Goal: Information Seeking & Learning: Understand process/instructions

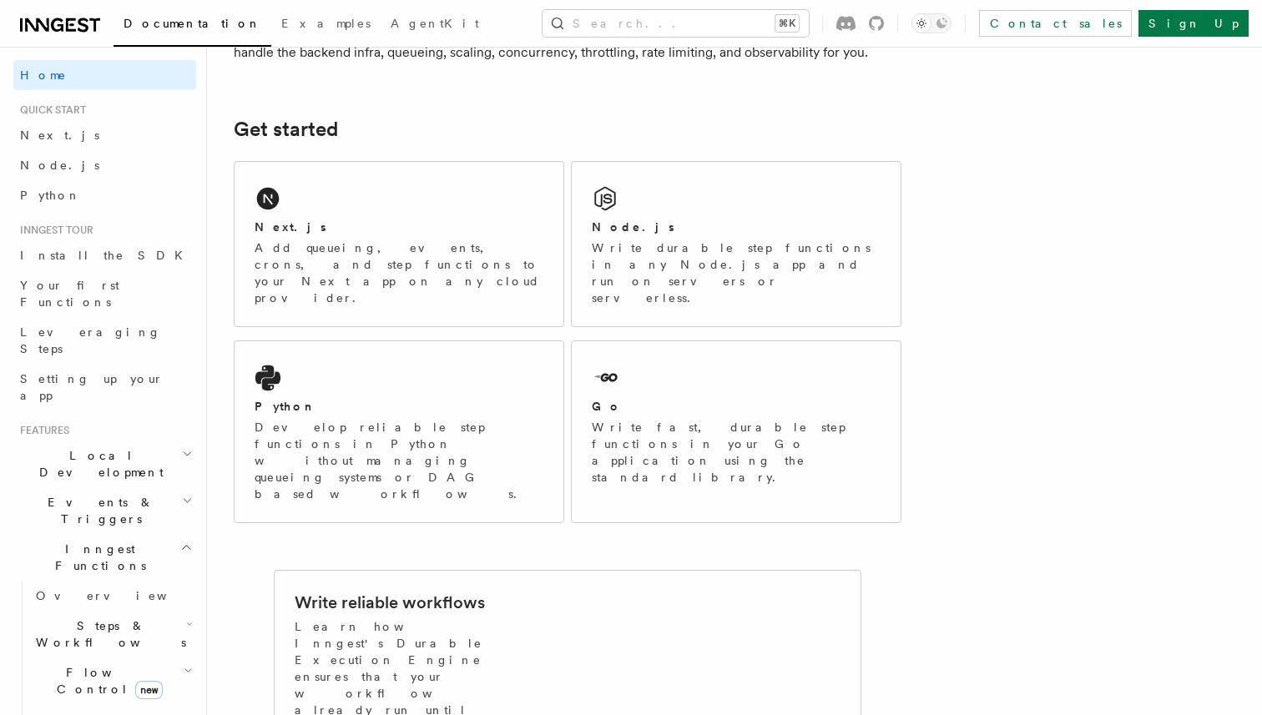
scroll to position [236, 0]
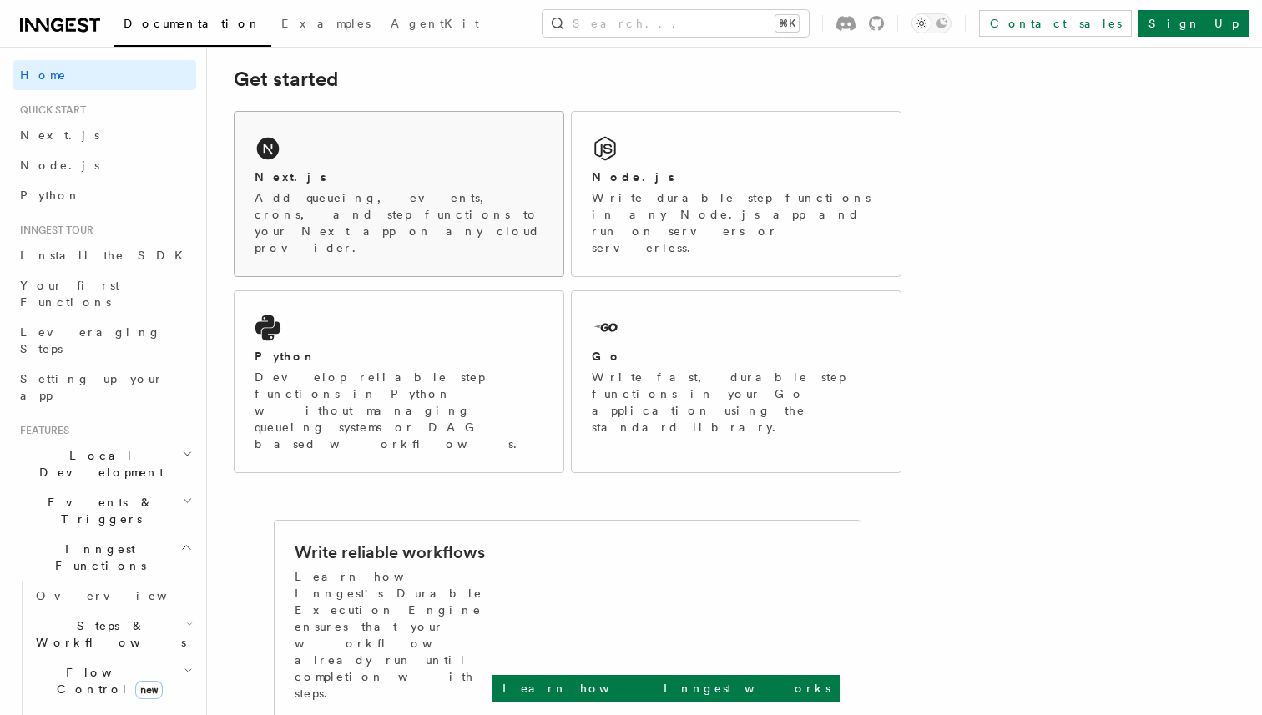
click at [320, 205] on p "Add queueing, events, crons, and step functions to your Next app on any cloud p…" at bounding box center [399, 223] width 289 height 67
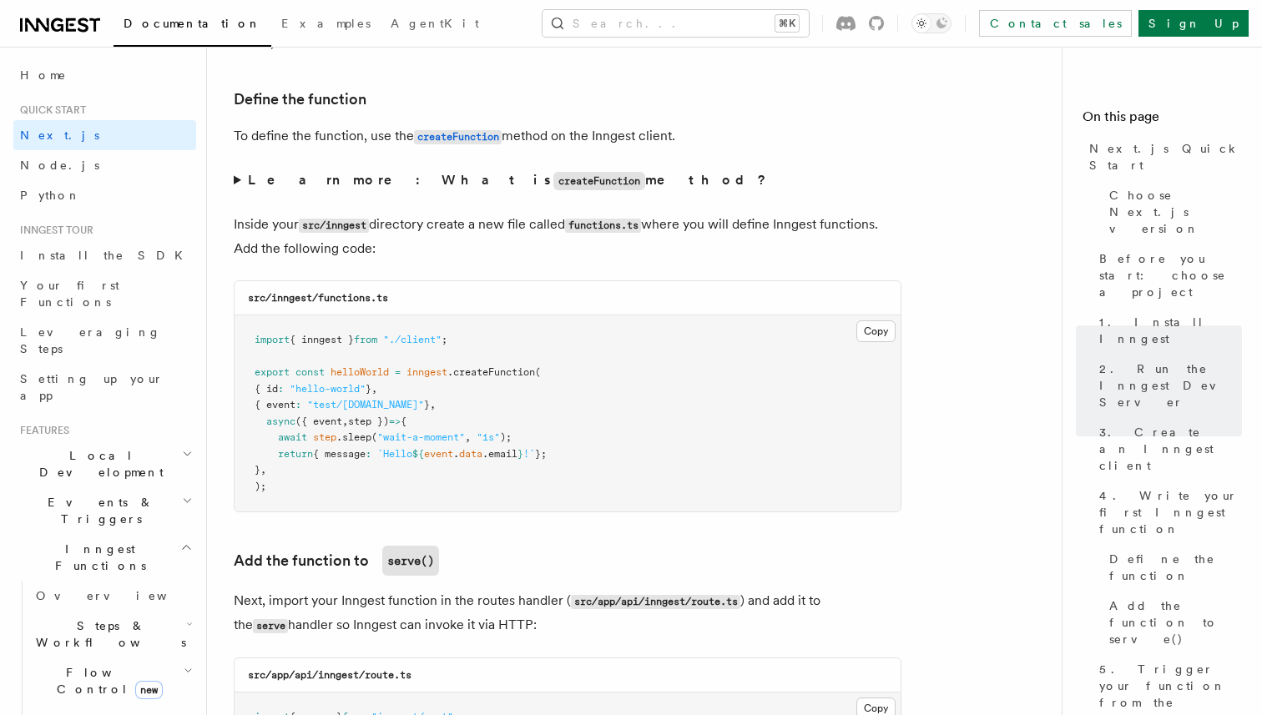
scroll to position [2878, 0]
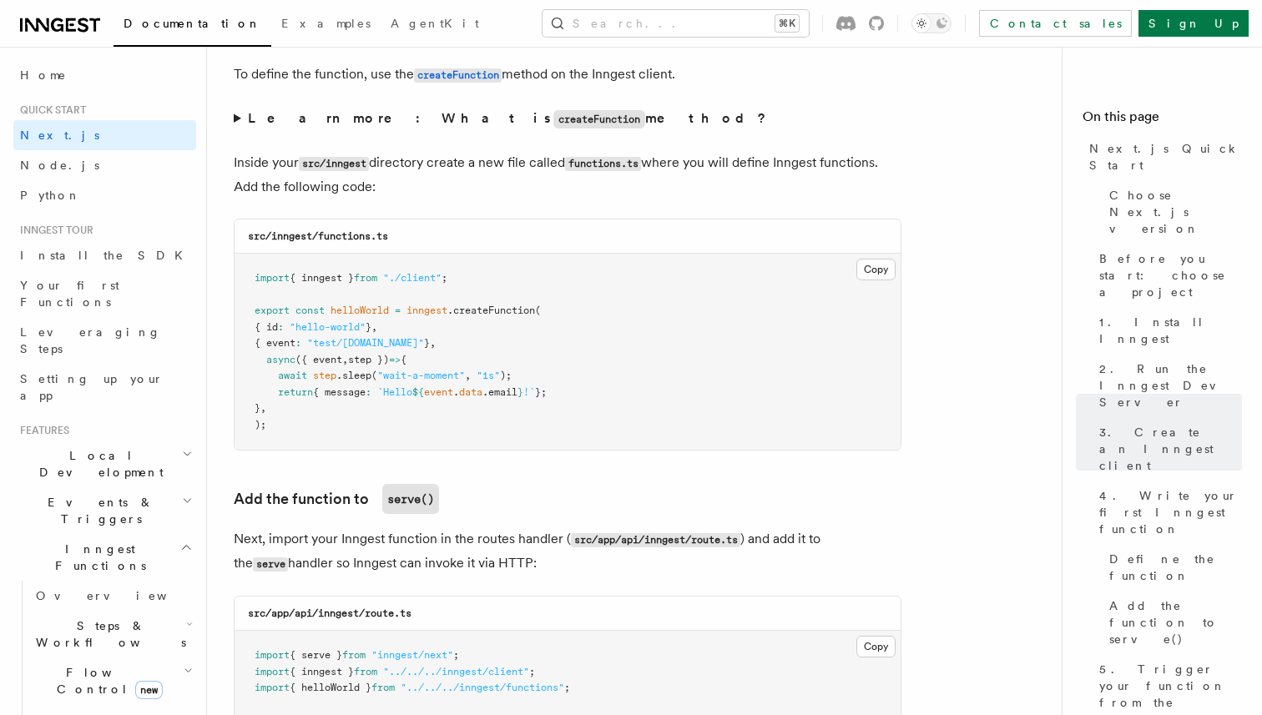
click at [674, 331] on pre "import { inngest } from "./client" ; export const helloWorld = inngest .createF…" at bounding box center [568, 352] width 666 height 196
click at [675, 313] on pre "import { inngest } from "./client" ; export const helloWorld = inngest .createF…" at bounding box center [568, 352] width 666 height 196
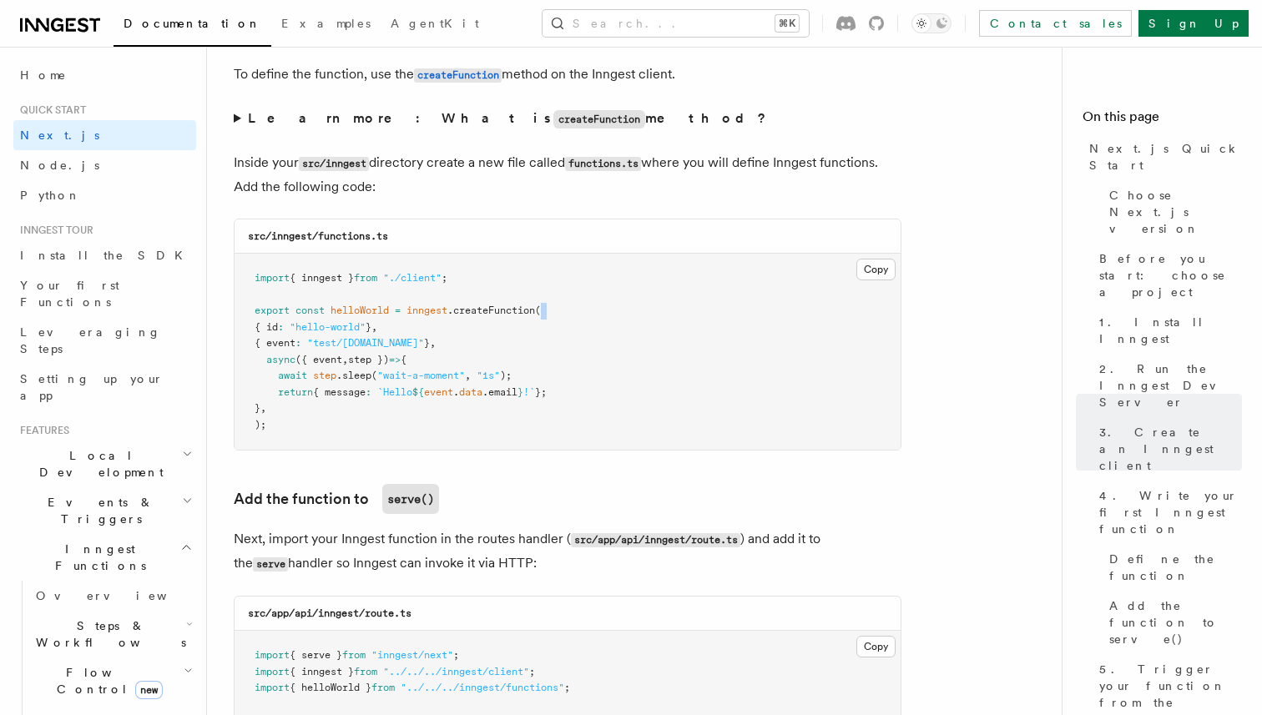
click at [675, 313] on pre "import { inngest } from "./client" ; export const helloWorld = inngest .createF…" at bounding box center [568, 352] width 666 height 196
click at [665, 350] on pre "import { inngest } from "./client" ; export const helloWorld = inngest .createF…" at bounding box center [568, 352] width 666 height 196
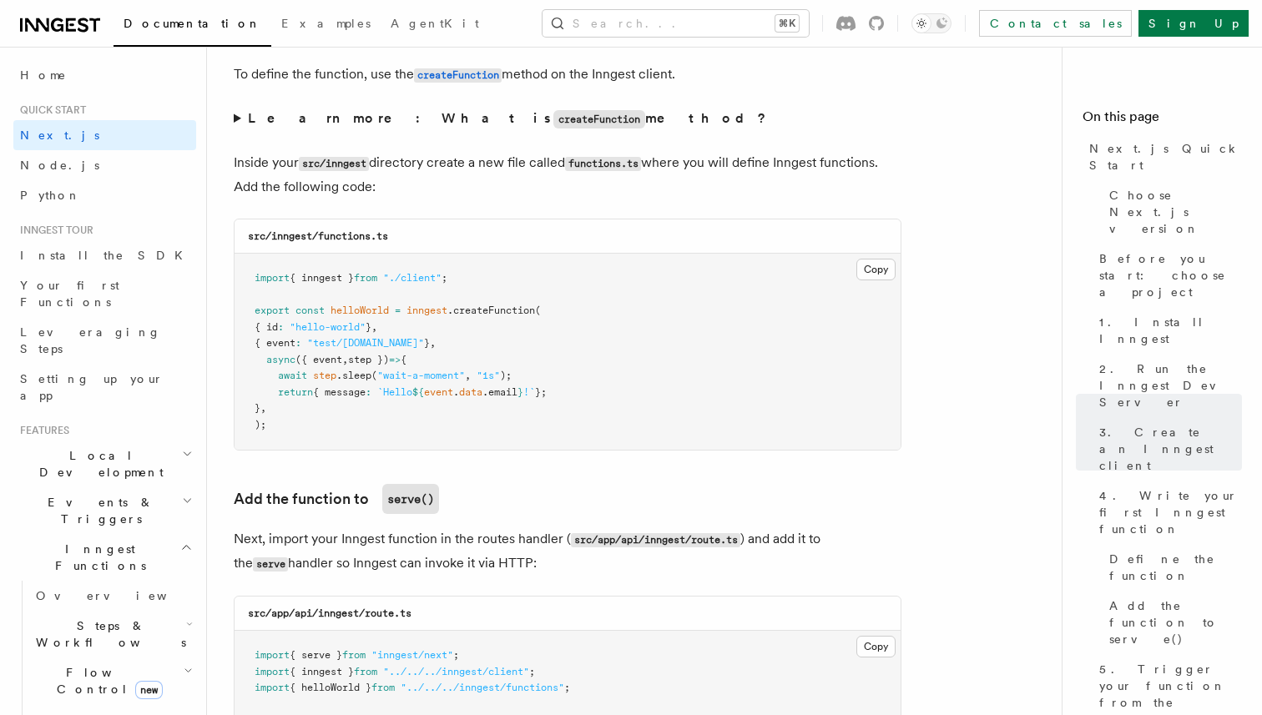
click at [662, 361] on pre "import { inngest } from "./client" ; export const helloWorld = inngest .createF…" at bounding box center [568, 352] width 666 height 196
click at [661, 373] on pre "import { inngest } from "./client" ; export const helloWorld = inngest .createF…" at bounding box center [568, 352] width 666 height 196
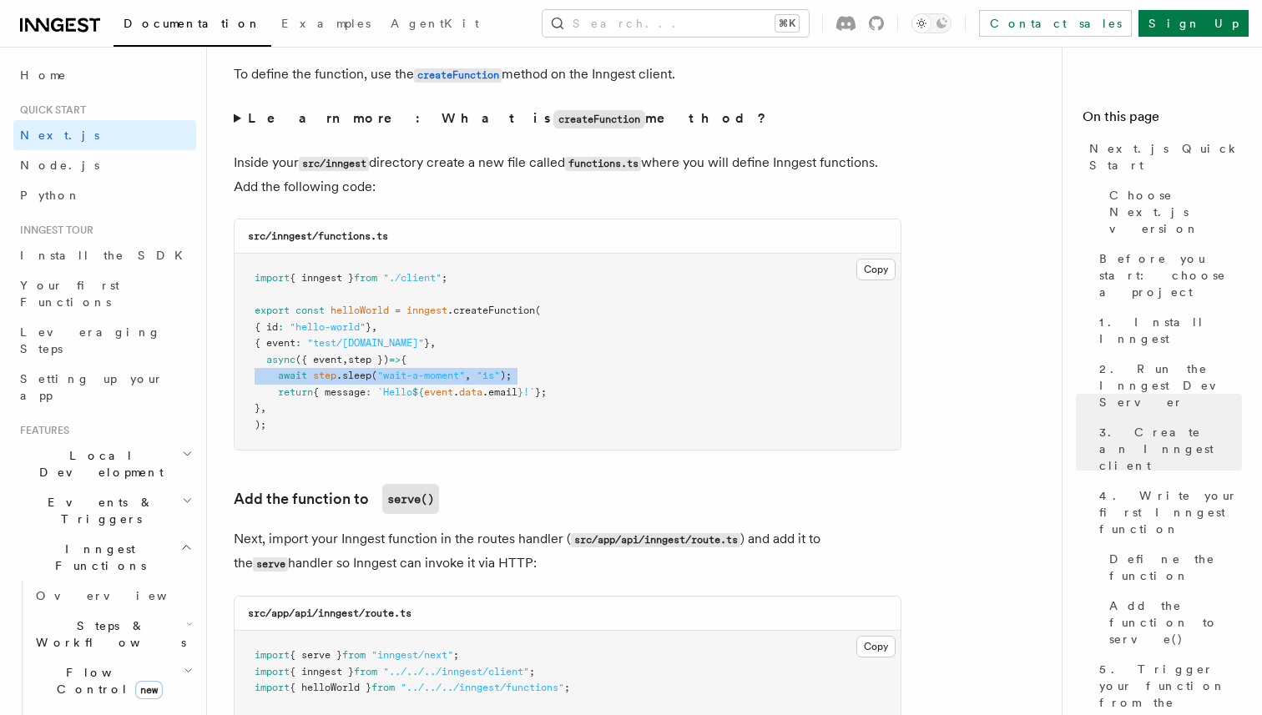
click at [661, 373] on pre "import { inngest } from "./client" ; export const helloWorld = inngest .createF…" at bounding box center [568, 352] width 666 height 196
click at [654, 388] on pre "import { inngest } from "./client" ; export const helloWorld = inngest .createF…" at bounding box center [568, 352] width 666 height 196
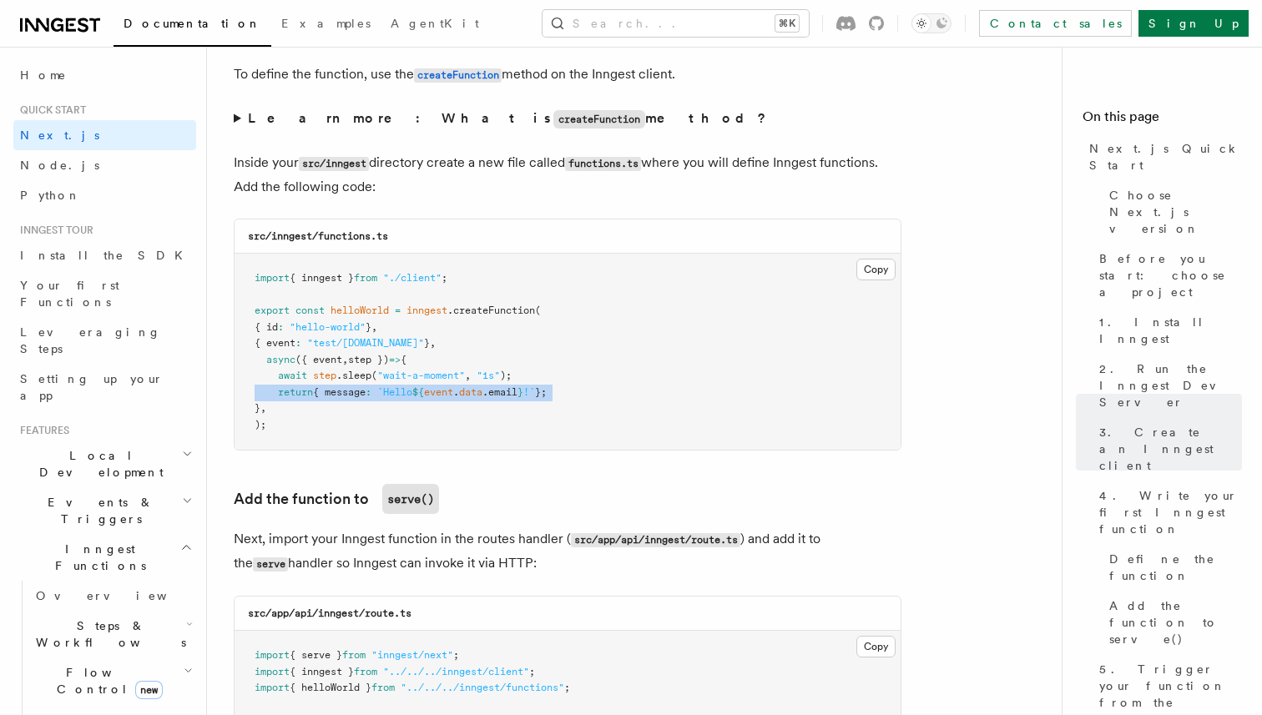
click at [654, 388] on pre "import { inngest } from "./client" ; export const helloWorld = inngest .createF…" at bounding box center [568, 352] width 666 height 196
click at [617, 418] on pre "import { inngest } from "./client" ; export const helloWorld = inngest .createF…" at bounding box center [568, 352] width 666 height 196
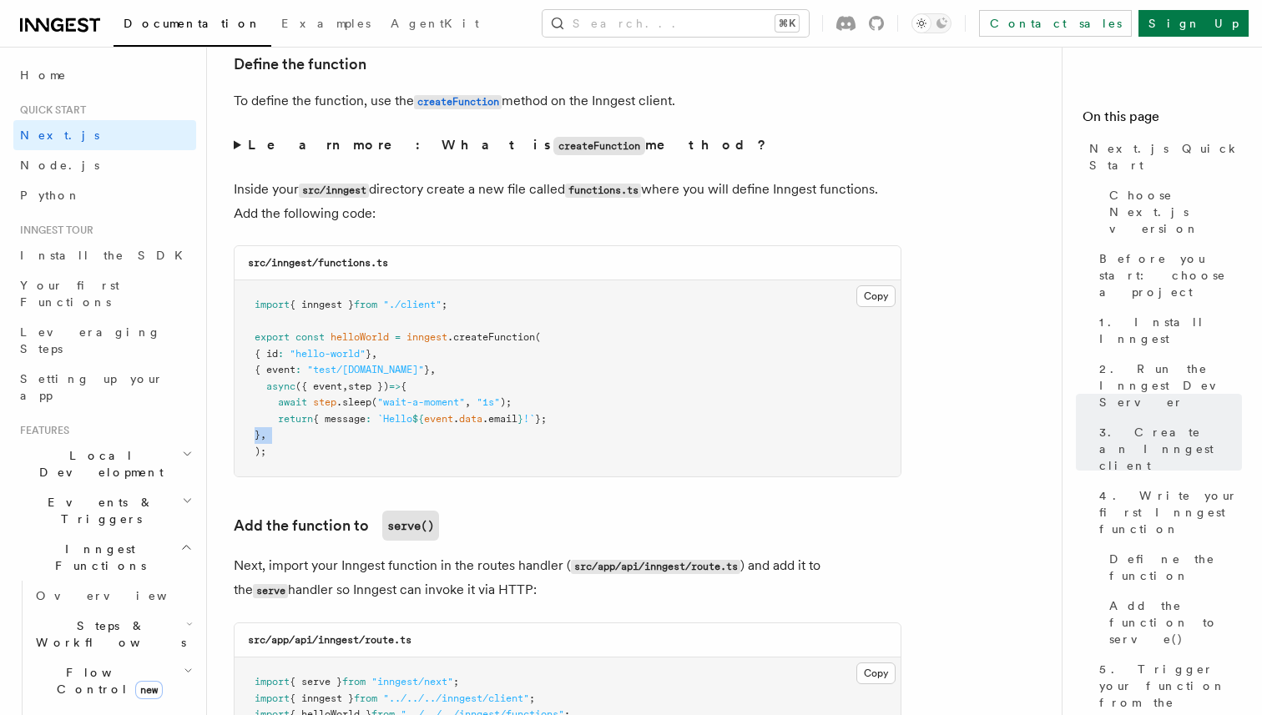
click at [617, 418] on pre "import { inngest } from "./client" ; export const helloWorld = inngest .createF…" at bounding box center [568, 378] width 666 height 196
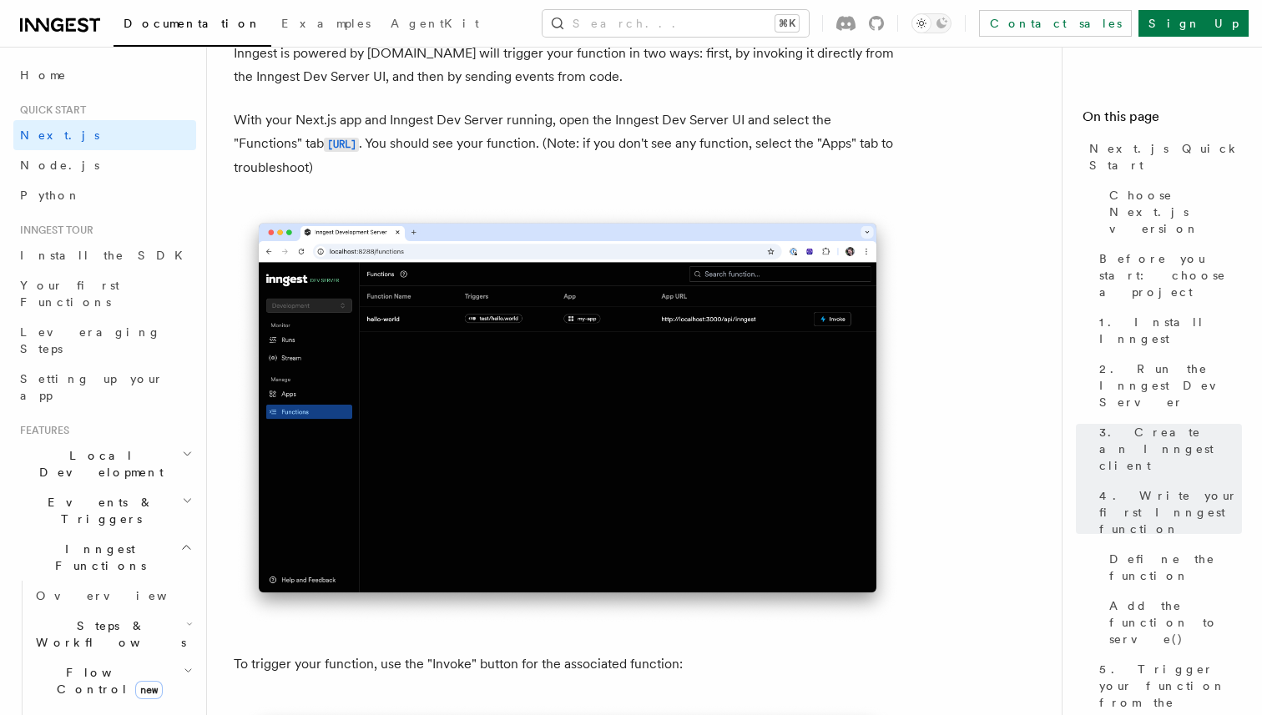
scroll to position [3974, 0]
